Goal: Task Accomplishment & Management: Complete application form

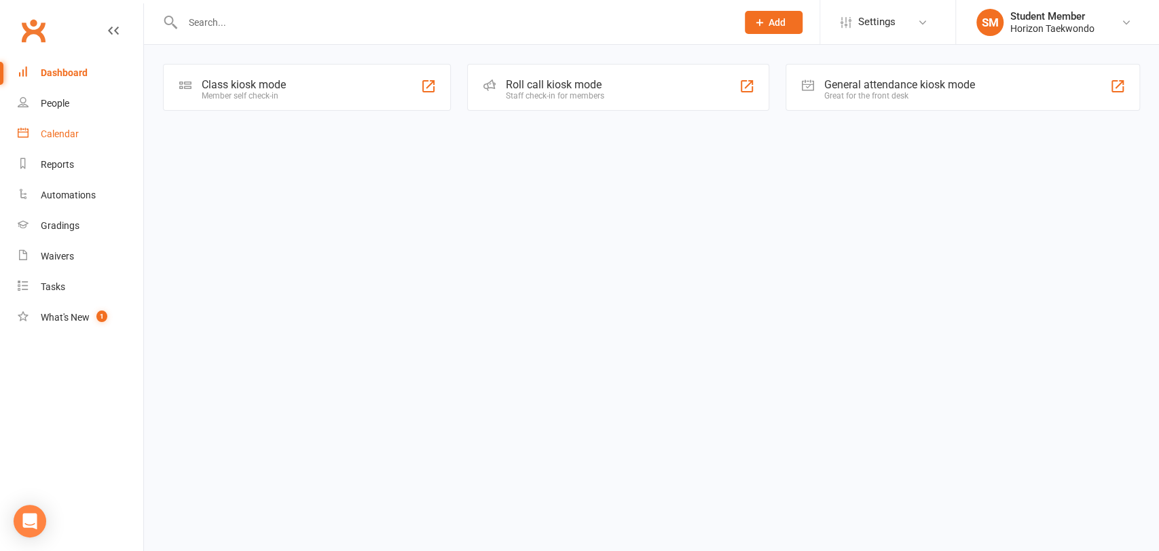
click at [61, 132] on div "Calendar" at bounding box center [60, 133] width 38 height 11
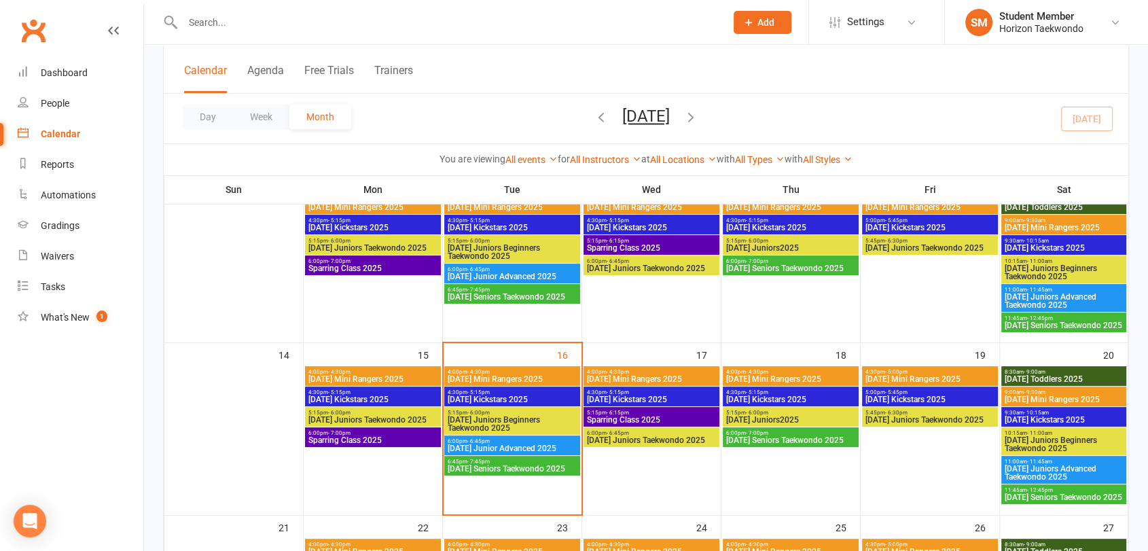
scroll to position [316, 0]
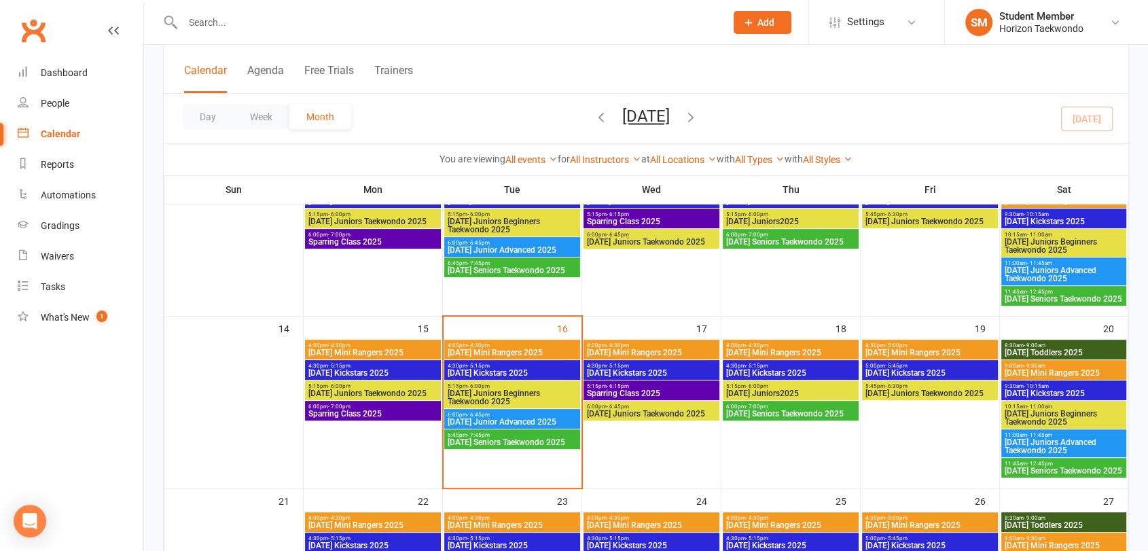
click at [511, 348] on span "[DATE] Mini Rangers 2025" at bounding box center [512, 352] width 130 height 8
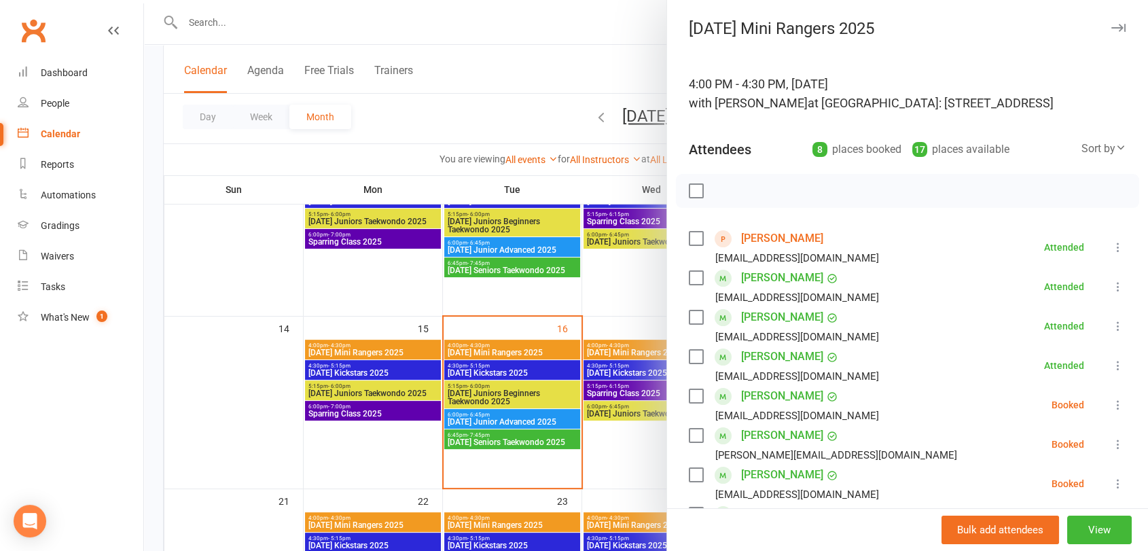
click at [761, 237] on link "[PERSON_NAME]" at bounding box center [782, 238] width 82 height 22
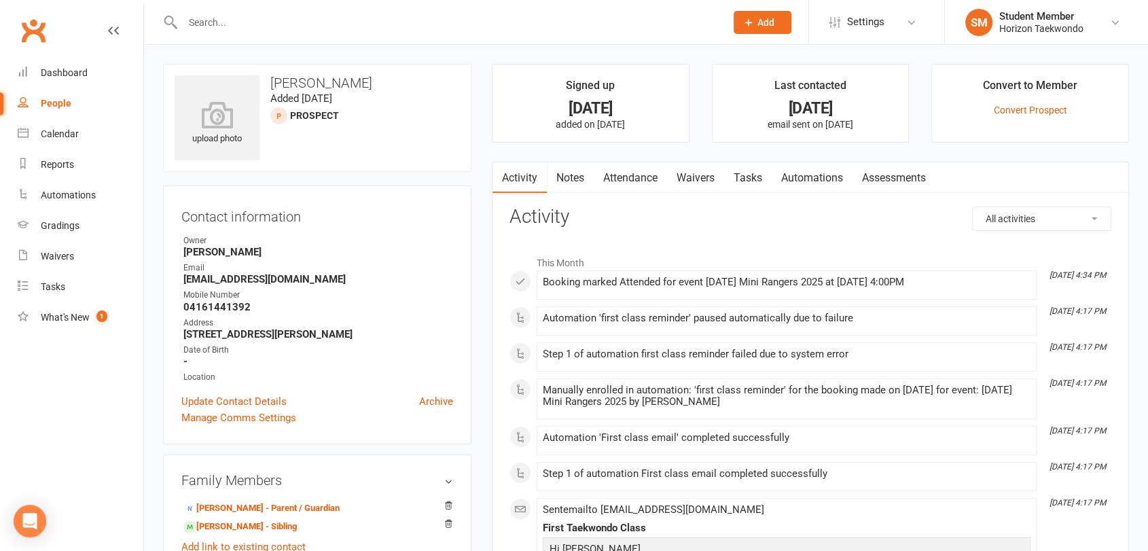
click at [703, 177] on link "Waivers" at bounding box center [695, 177] width 57 height 31
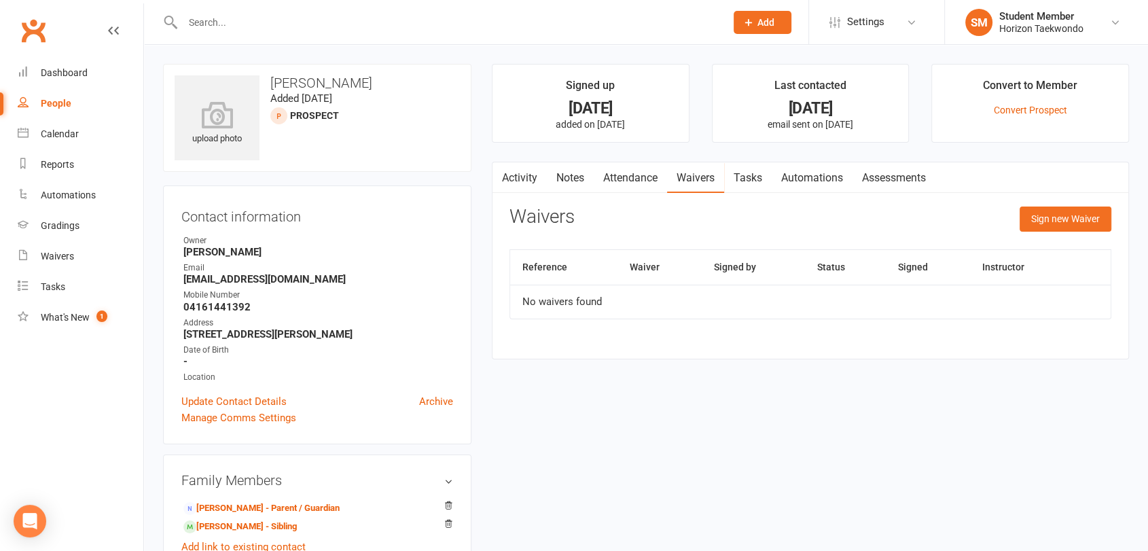
click at [486, 308] on main "Signed up [DATE] added on [DATE] Last contacted [DATE] email sent on [DATE] Con…" at bounding box center [809, 218] width 657 height 309
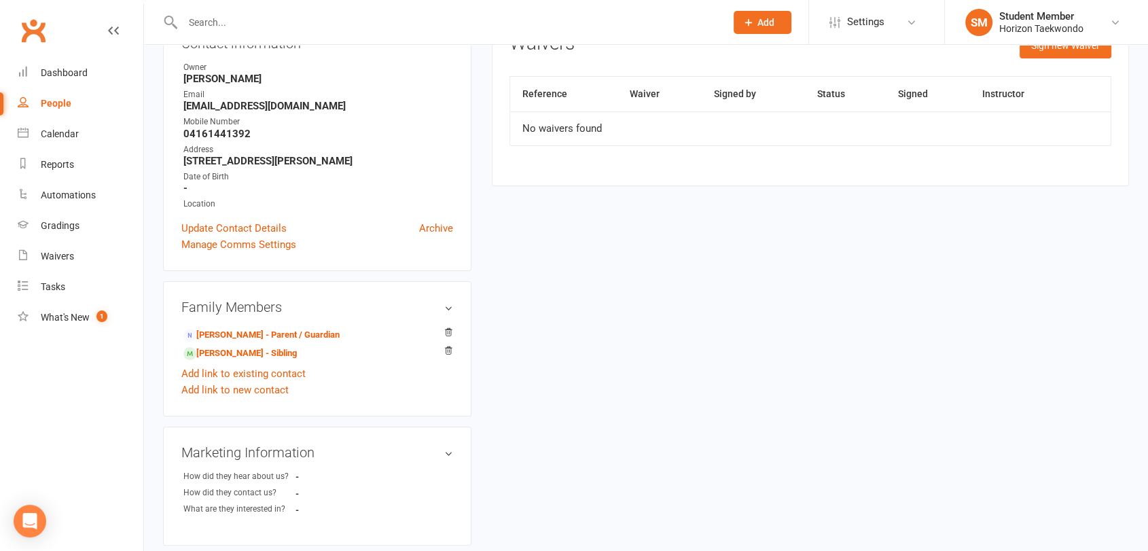
scroll to position [145, 0]
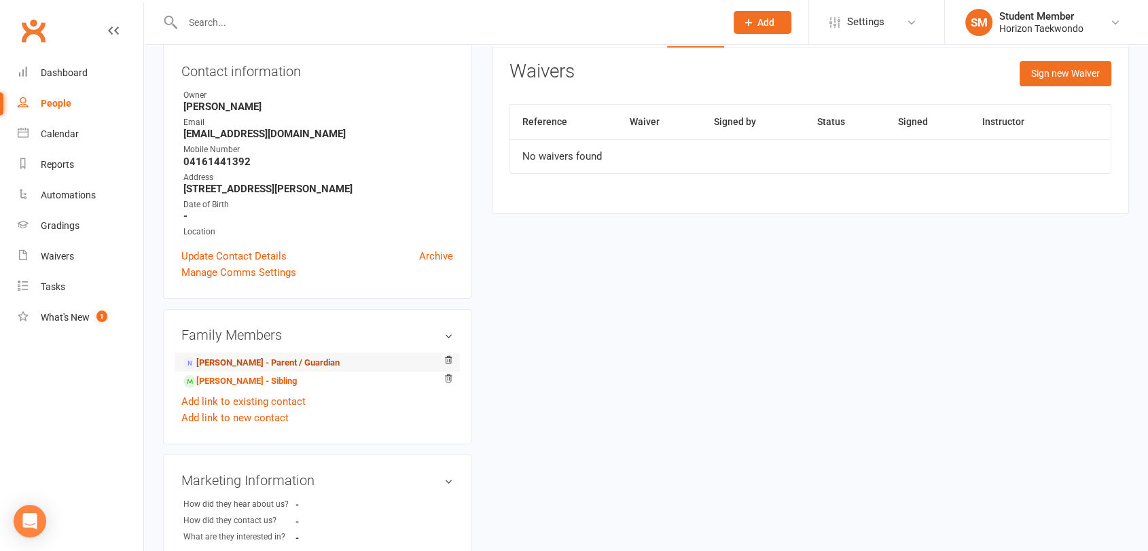
click at [235, 359] on link "[PERSON_NAME] - Parent / Guardian" at bounding box center [261, 363] width 156 height 14
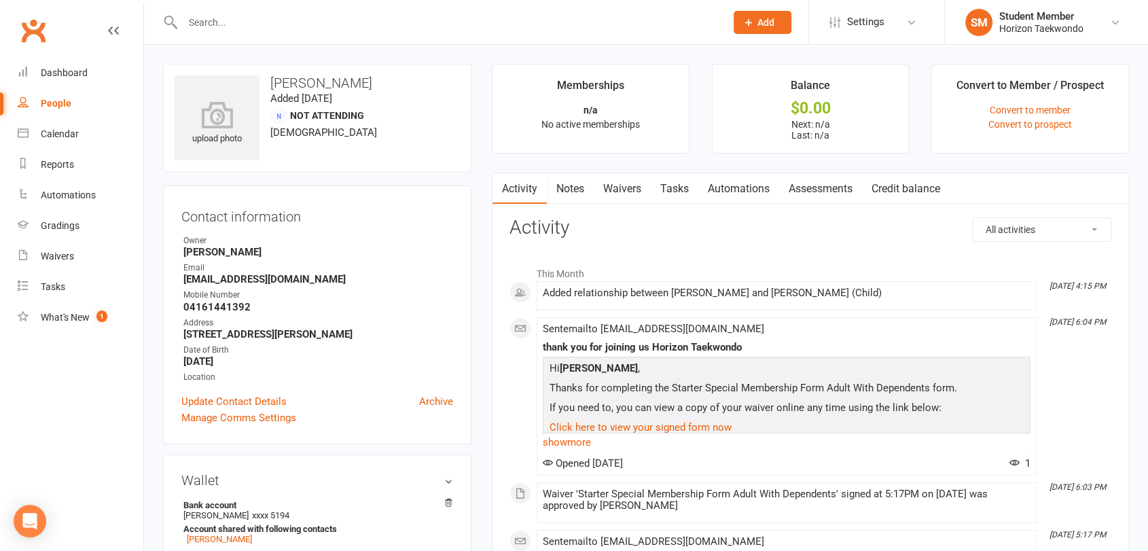
click at [620, 190] on link "Waivers" at bounding box center [621, 188] width 57 height 31
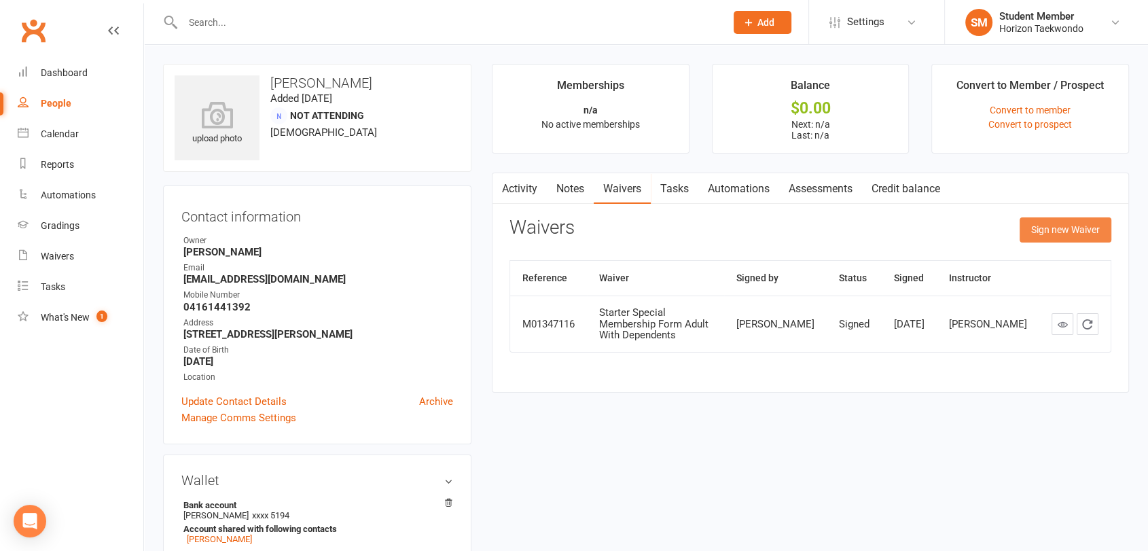
click at [1046, 228] on button "Sign new Waiver" at bounding box center [1065, 229] width 92 height 24
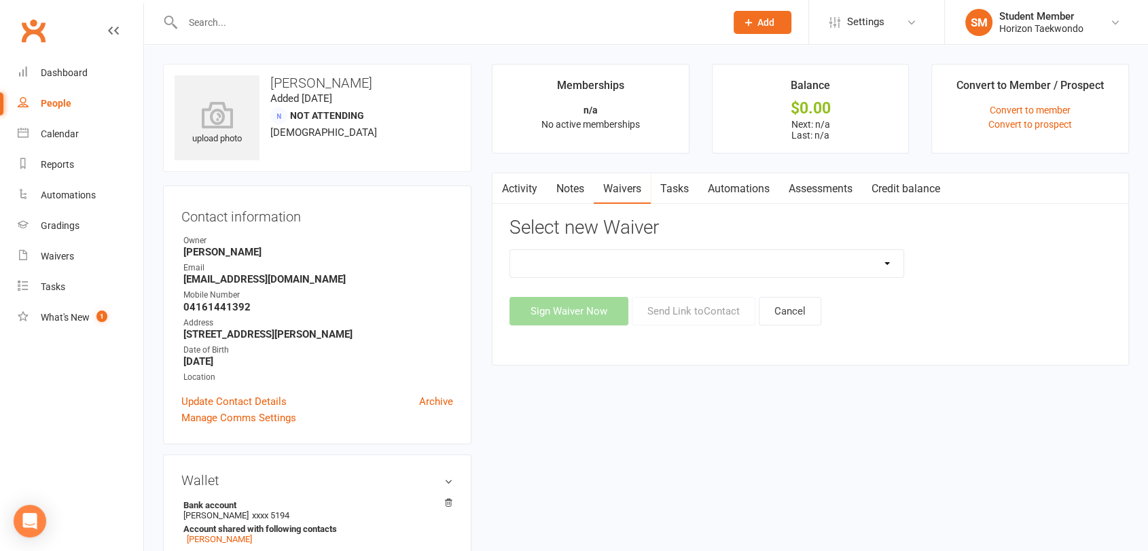
click at [602, 266] on select "2 months for $20 2 months for $20 adults Christmas Special Membership Form Adul…" at bounding box center [706, 263] width 393 height 27
select select "12082"
click at [510, 250] on select "2 months for $20 2 months for $20 adults Christmas Special Membership Form Adul…" at bounding box center [706, 263] width 393 height 27
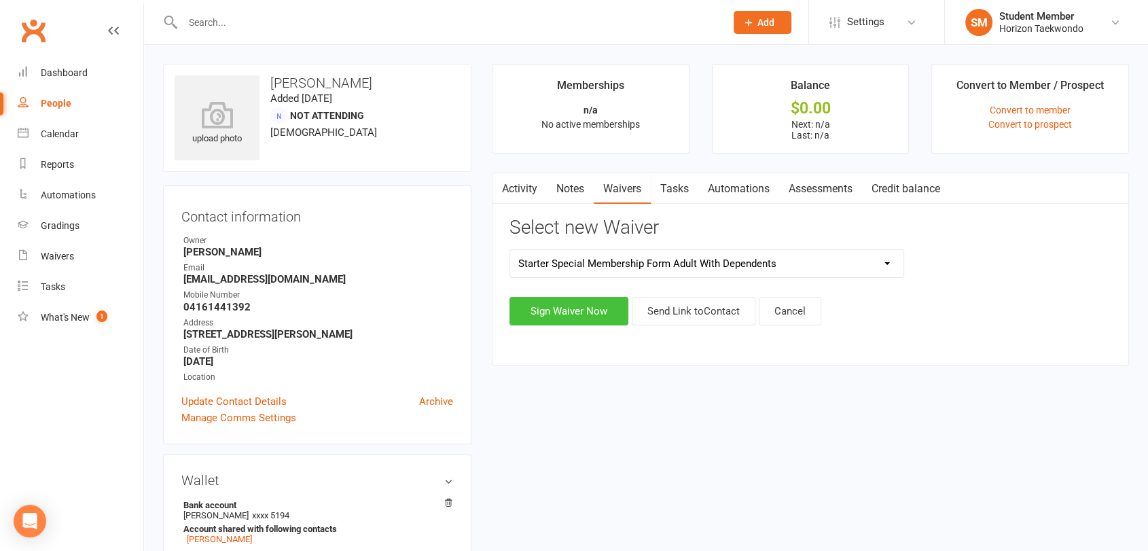
click at [549, 316] on button "Sign Waiver Now" at bounding box center [568, 311] width 119 height 29
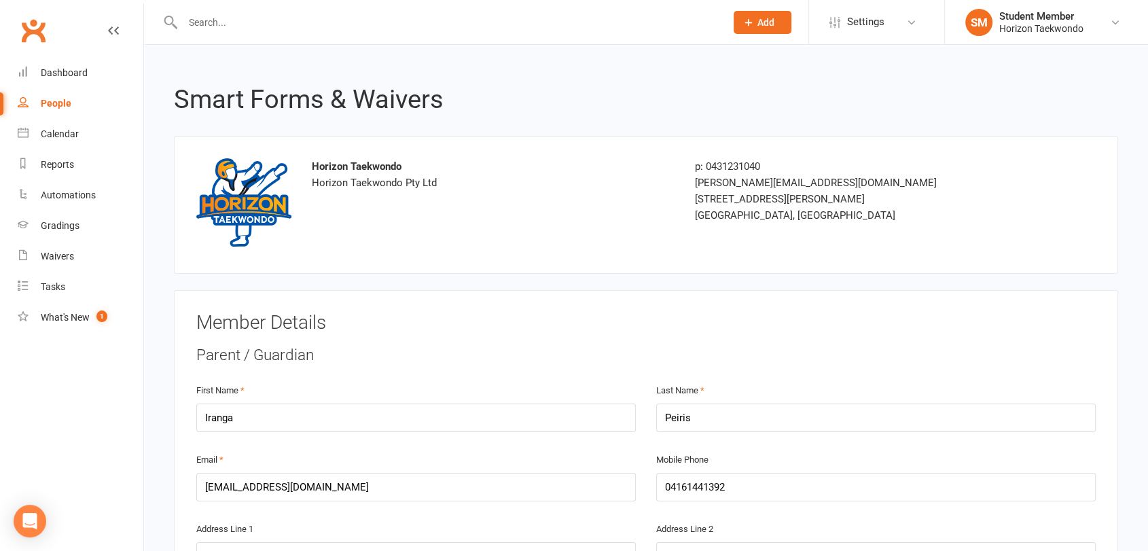
click at [559, 314] on h3 "Member Details" at bounding box center [645, 322] width 899 height 21
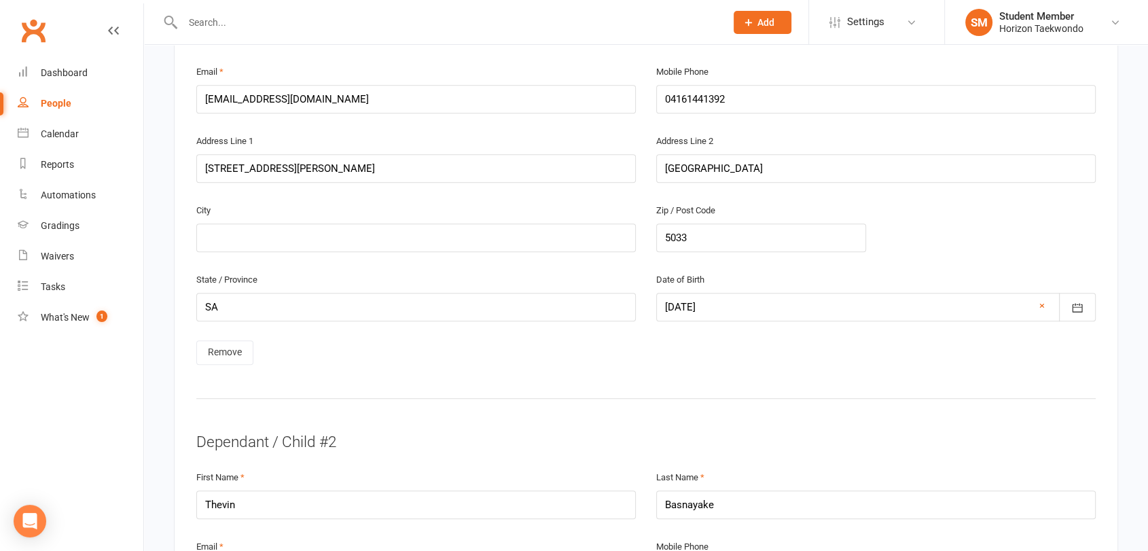
scroll to position [875, 0]
click at [217, 348] on link "Remove" at bounding box center [224, 352] width 57 height 24
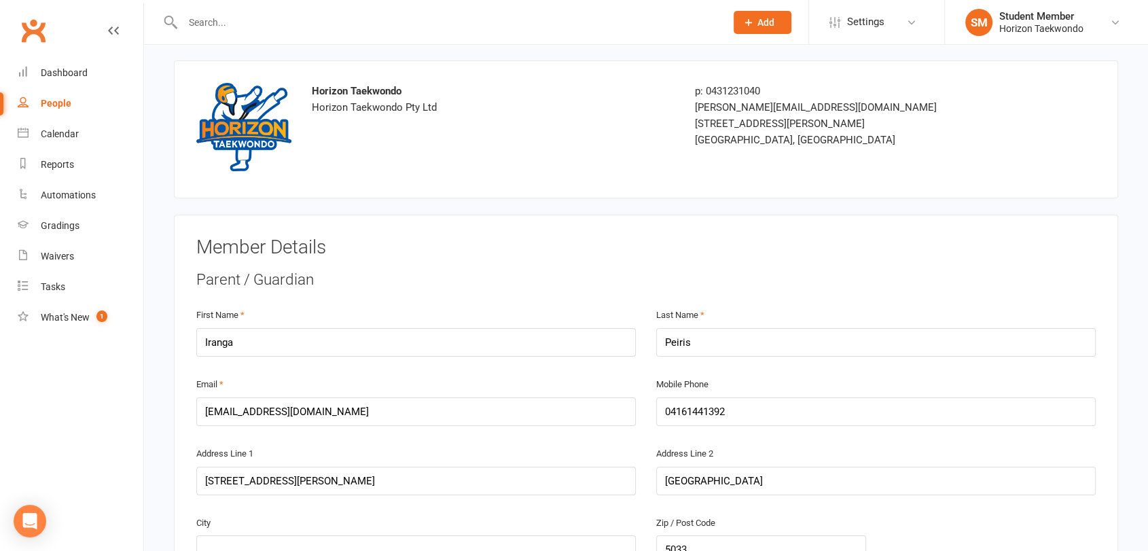
scroll to position [71, 0]
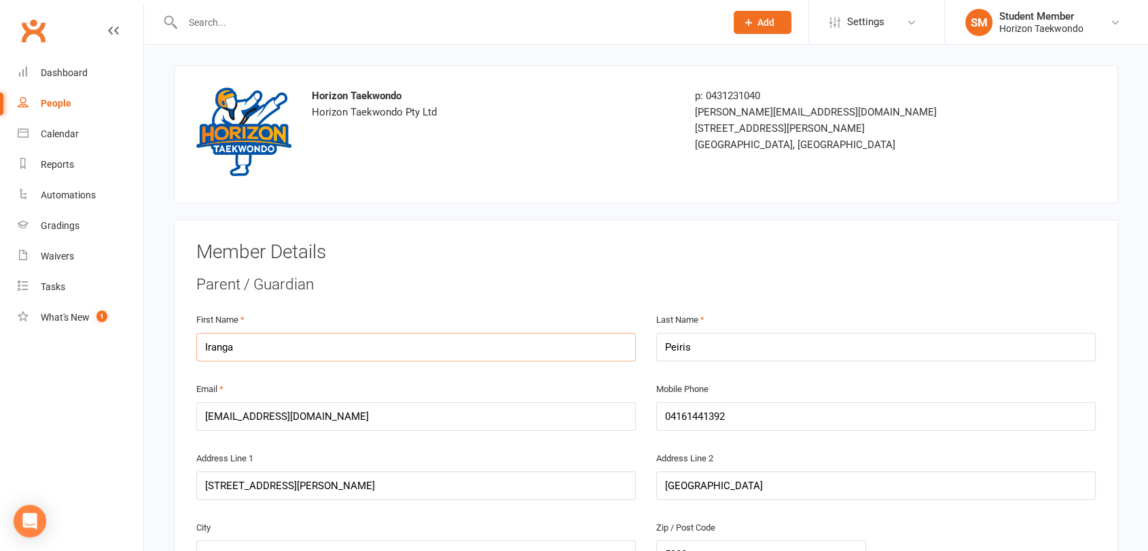
click at [217, 350] on input "Iranga" at bounding box center [415, 347] width 439 height 29
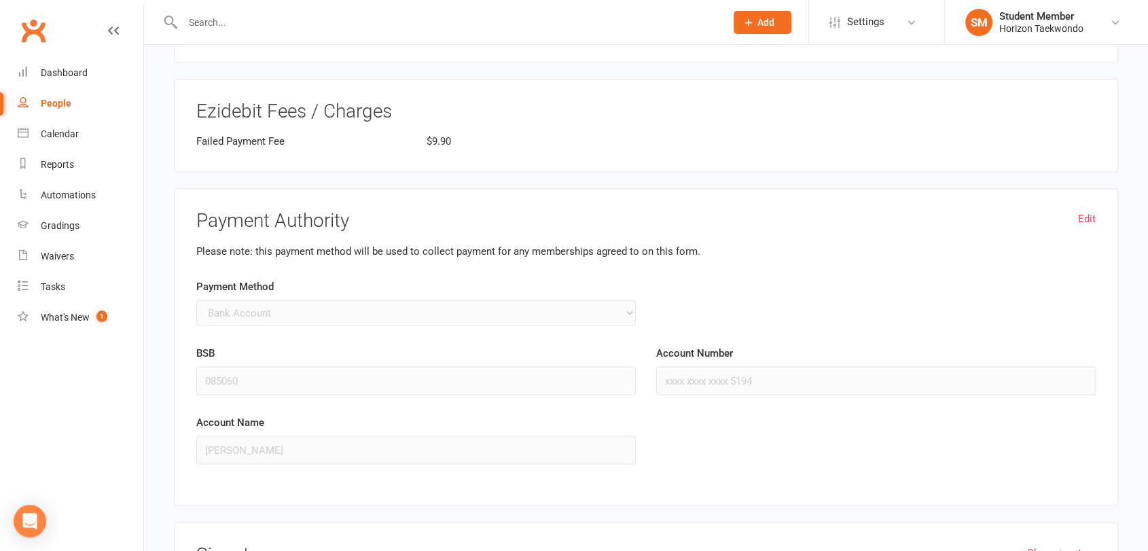
scroll to position [2357, 0]
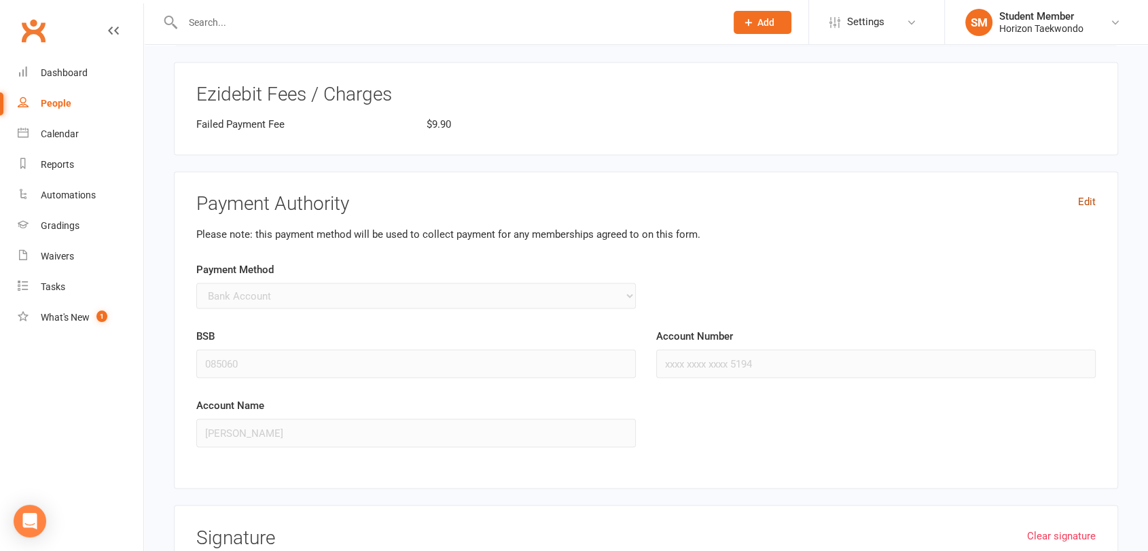
click at [1088, 196] on link "Edit" at bounding box center [1087, 202] width 18 height 16
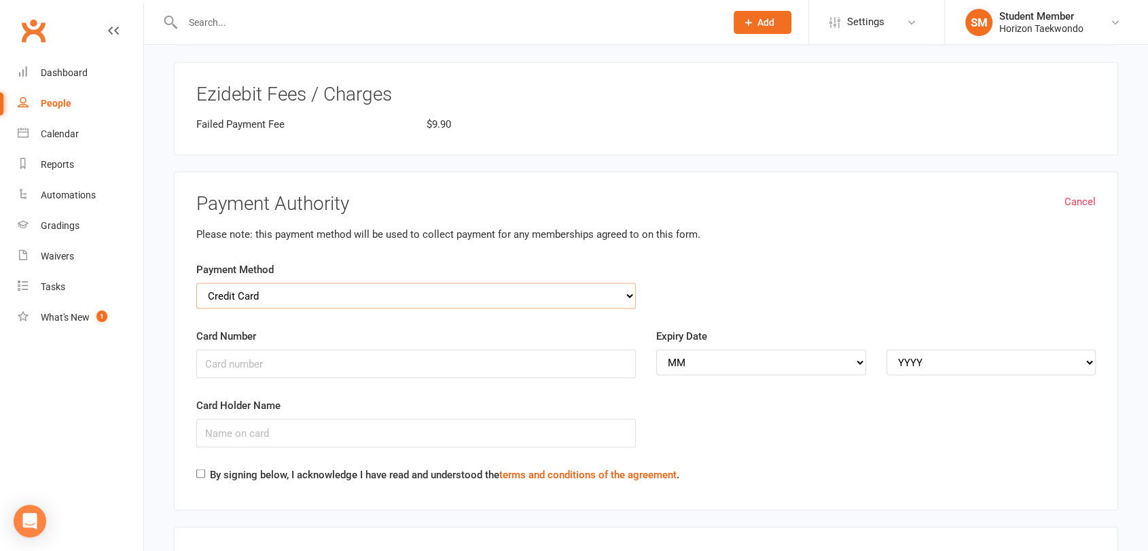
click at [629, 289] on select "Credit Card Bank Account" at bounding box center [415, 295] width 439 height 26
select select "bank_account"
click at [196, 282] on select "Credit Card Bank Account" at bounding box center [415, 295] width 439 height 26
click at [460, 370] on input "BSB" at bounding box center [415, 363] width 439 height 29
type input "085060"
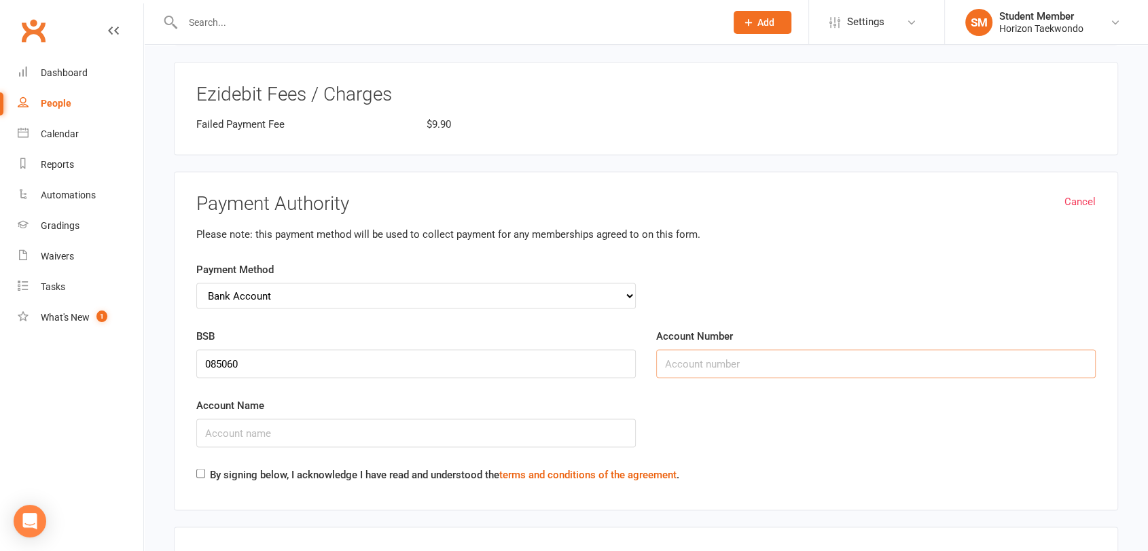
click at [784, 354] on input "Account Number" at bounding box center [875, 363] width 439 height 29
type input "969895194"
click at [473, 429] on input "Account Name" at bounding box center [415, 432] width 439 height 29
type input "[PERSON_NAME]"
click at [202, 469] on input "By signing below, I acknowledge I have read and understood the terms and condit…" at bounding box center [200, 473] width 9 height 9
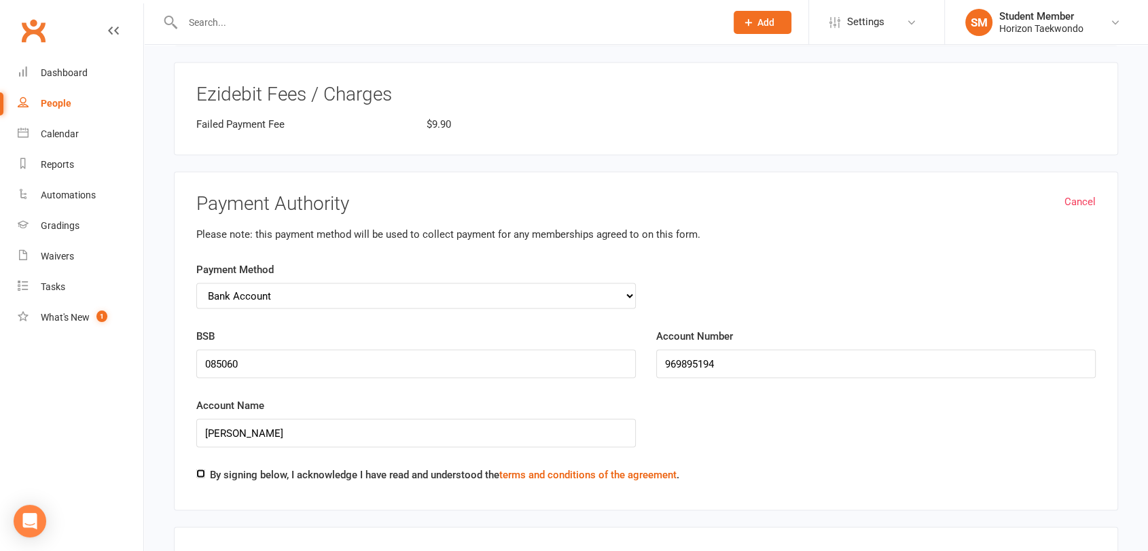
checkbox input "true"
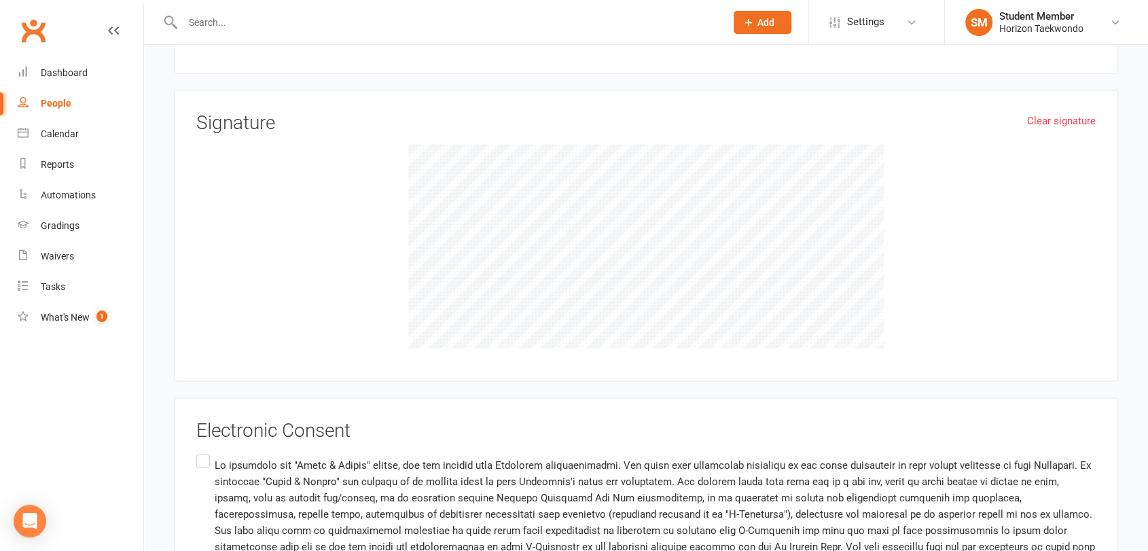
scroll to position [2840, 0]
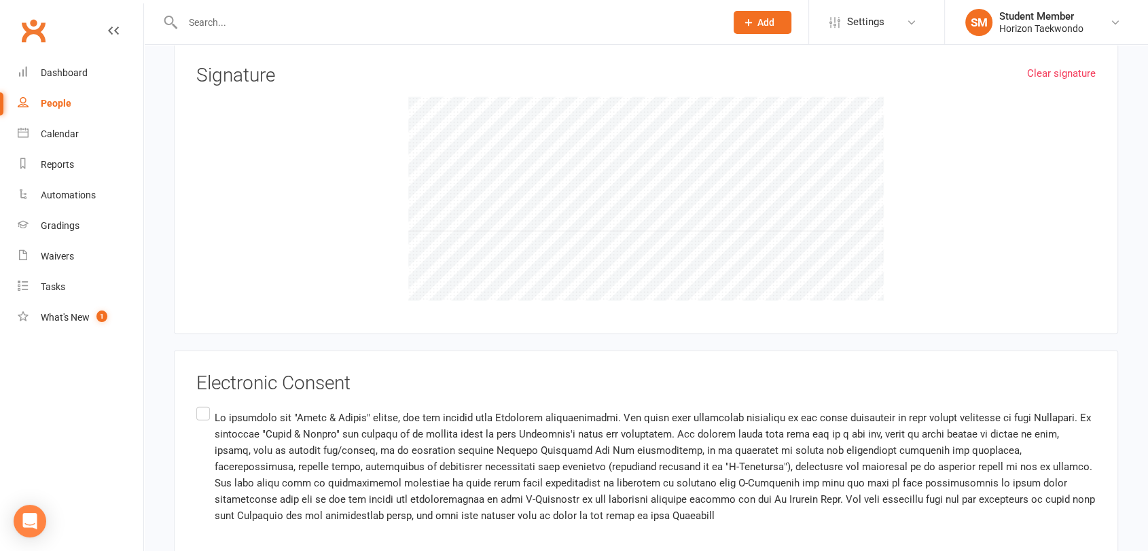
click at [204, 409] on label "I, [PERSON_NAME] understand that by completing this form, Horizon Taekwondo Pty…" at bounding box center [645, 560] width 899 height 312
click at [204, 404] on input "I, [PERSON_NAME] understand that by completing this form, Horizon Taekwondo Pty…" at bounding box center [200, 404] width 9 height 0
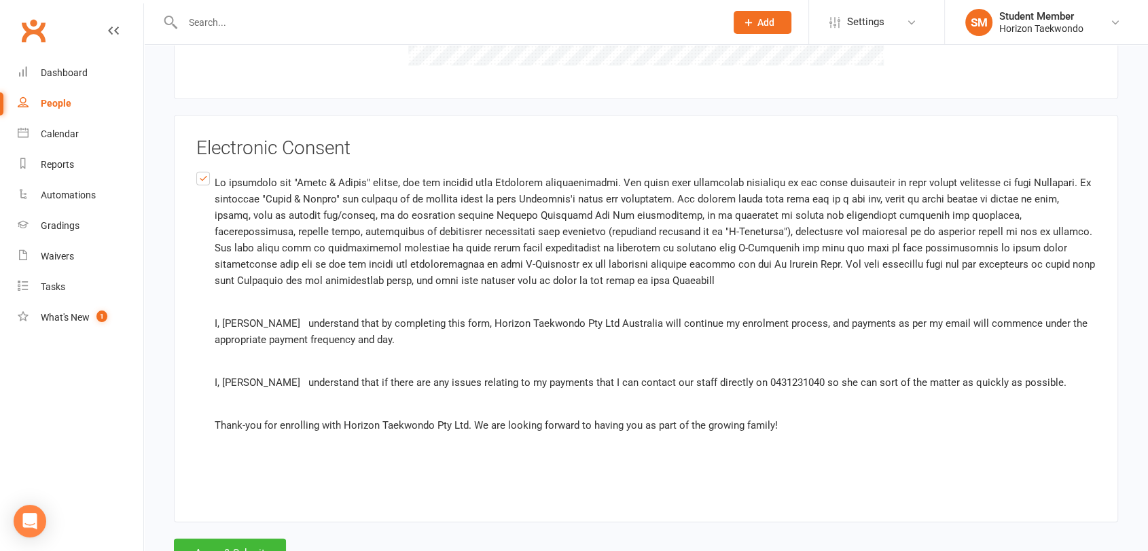
scroll to position [3084, 0]
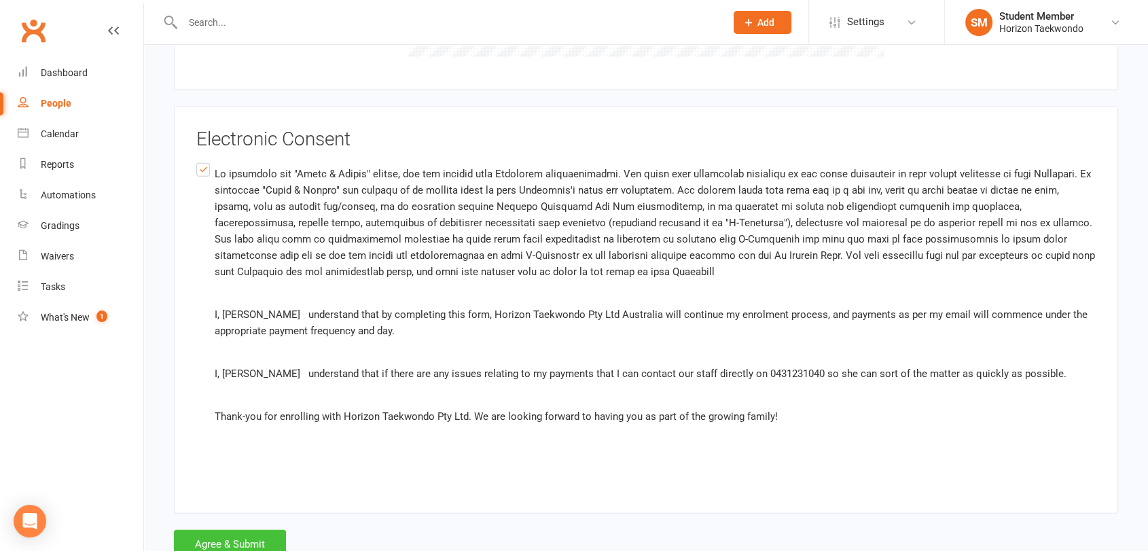
click at [224, 534] on button "Agree & Submit" at bounding box center [230, 544] width 112 height 29
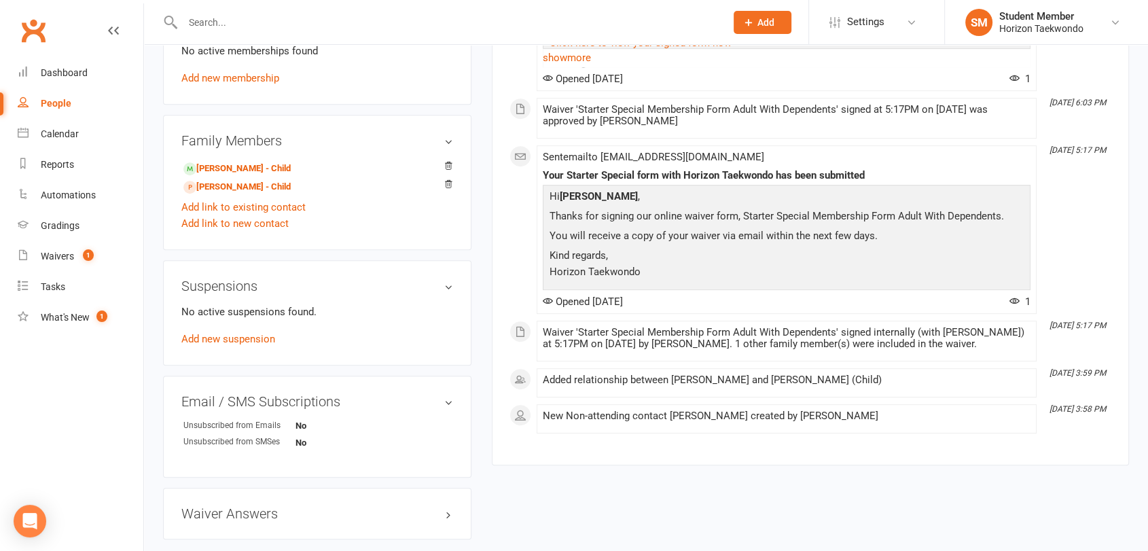
scroll to position [602, 0]
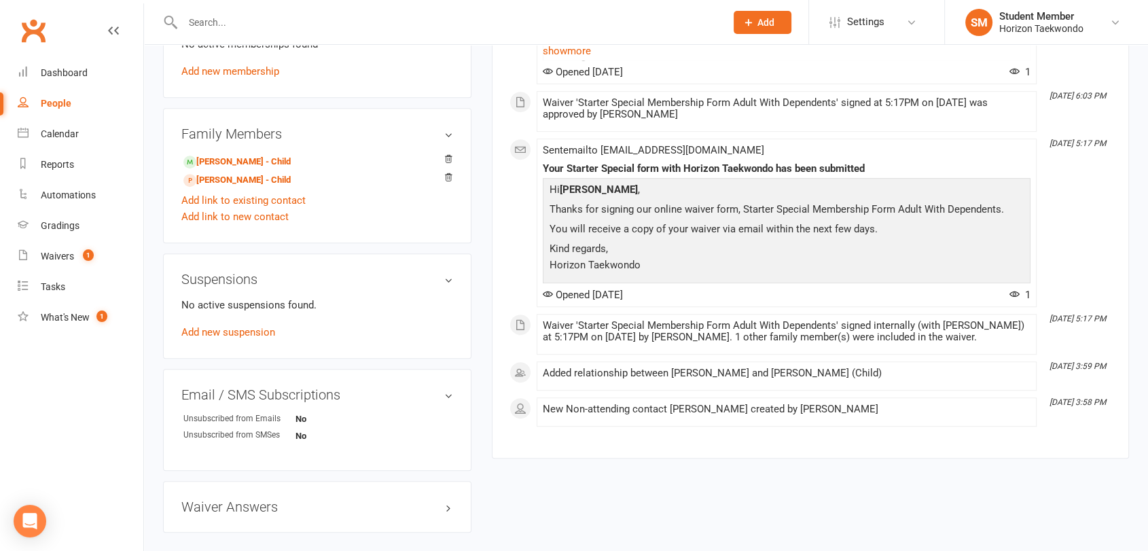
click at [475, 243] on div "upload photo [PERSON_NAME] Added [DATE] Not Attending [DEMOGRAPHIC_DATA] Contac…" at bounding box center [317, 10] width 329 height 1097
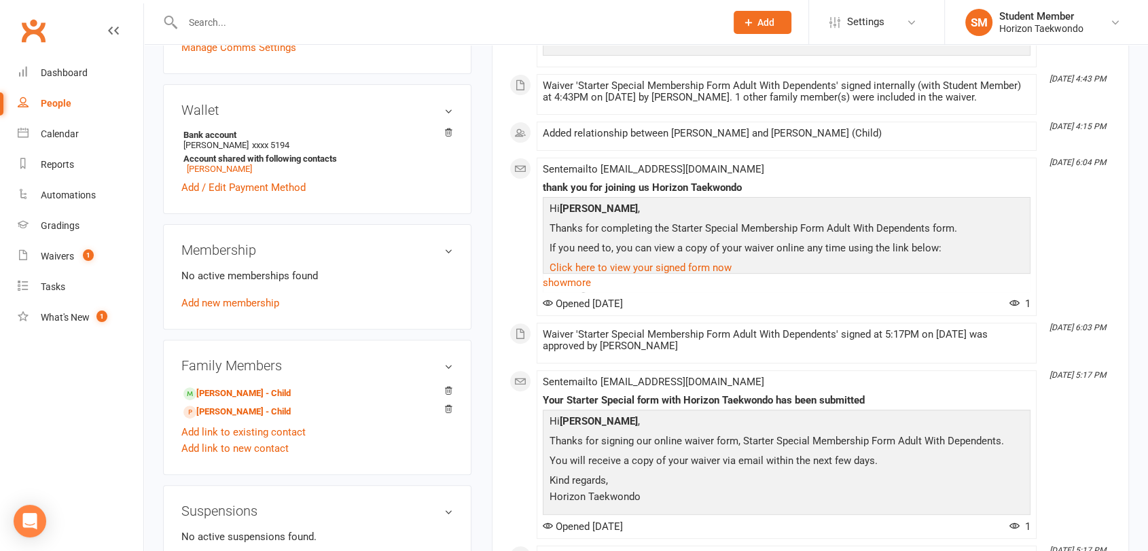
scroll to position [392, 0]
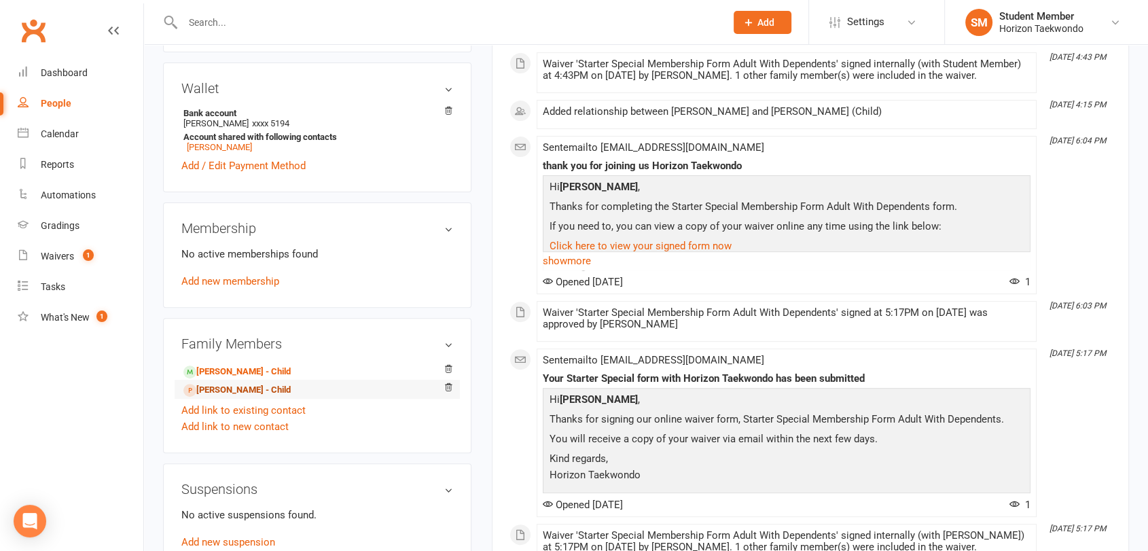
click at [233, 392] on link "[PERSON_NAME] - Child" at bounding box center [236, 390] width 107 height 14
